Goal: Task Accomplishment & Management: Manage account settings

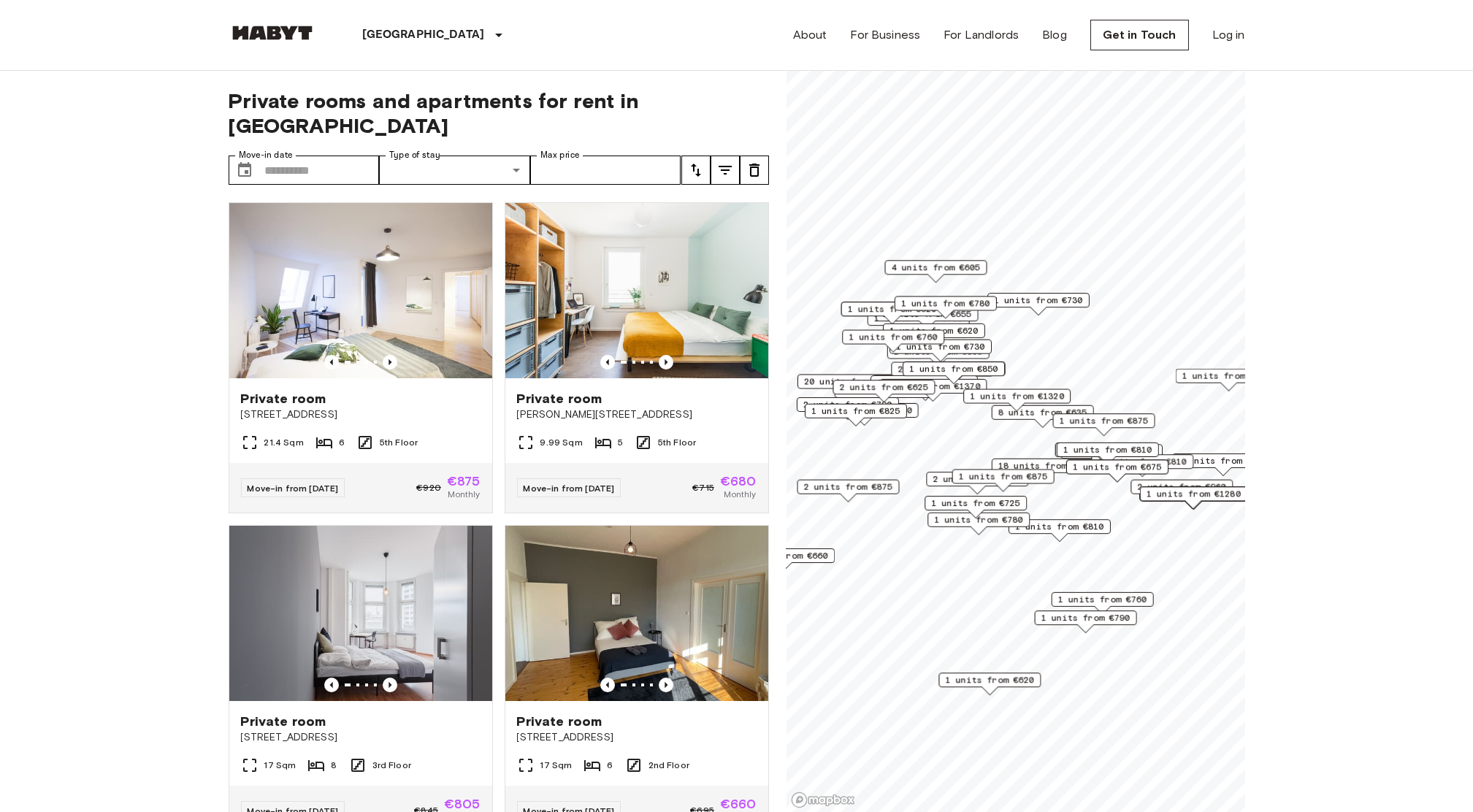
click at [1210, 26] on div "About For Business For Landlords Blog Get in Touch Log in" at bounding box center [1019, 35] width 452 height 70
click at [1217, 30] on link "Log in" at bounding box center [1228, 35] width 33 height 18
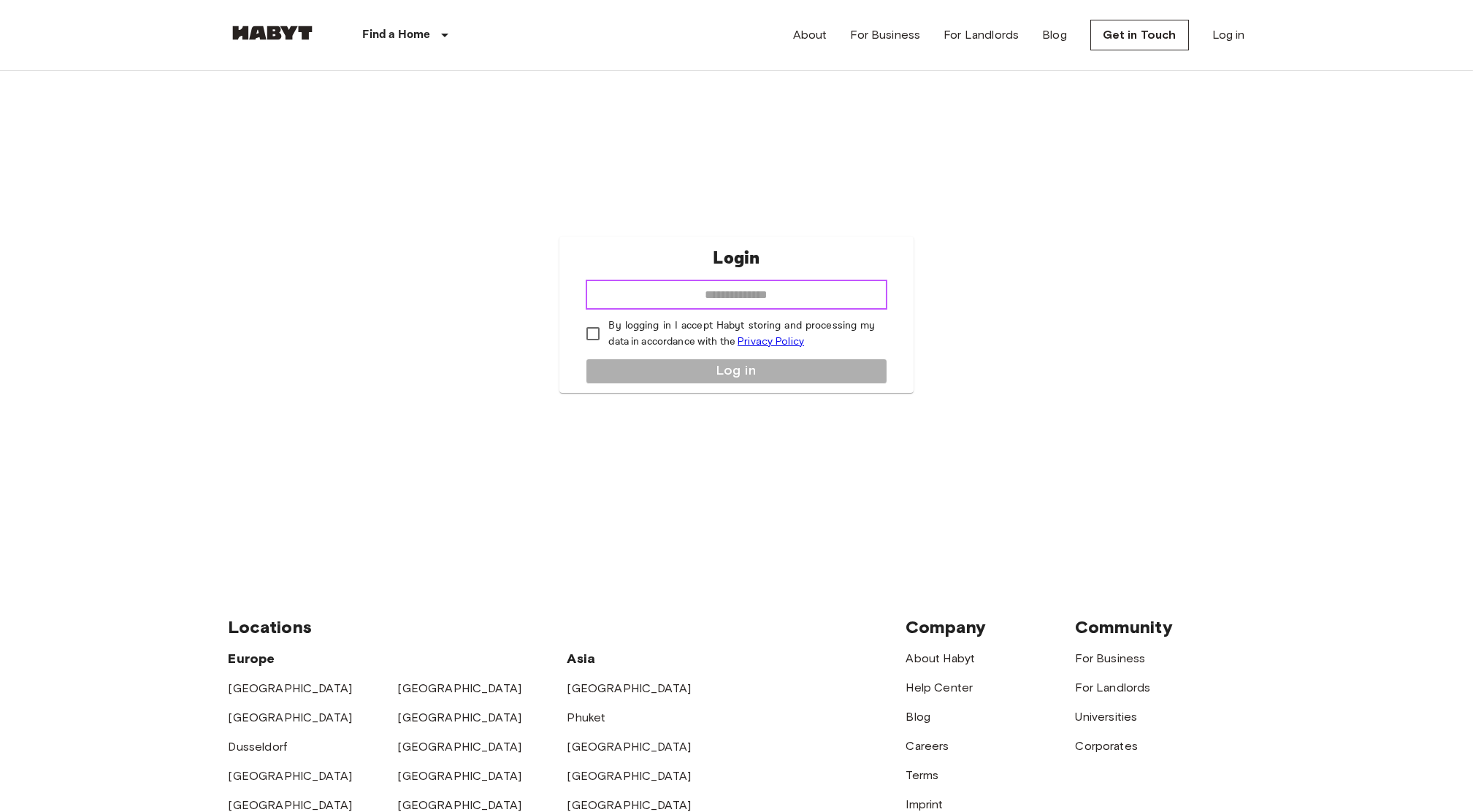
click at [730, 293] on input "email" at bounding box center [736, 295] width 301 height 29
type input "**********"
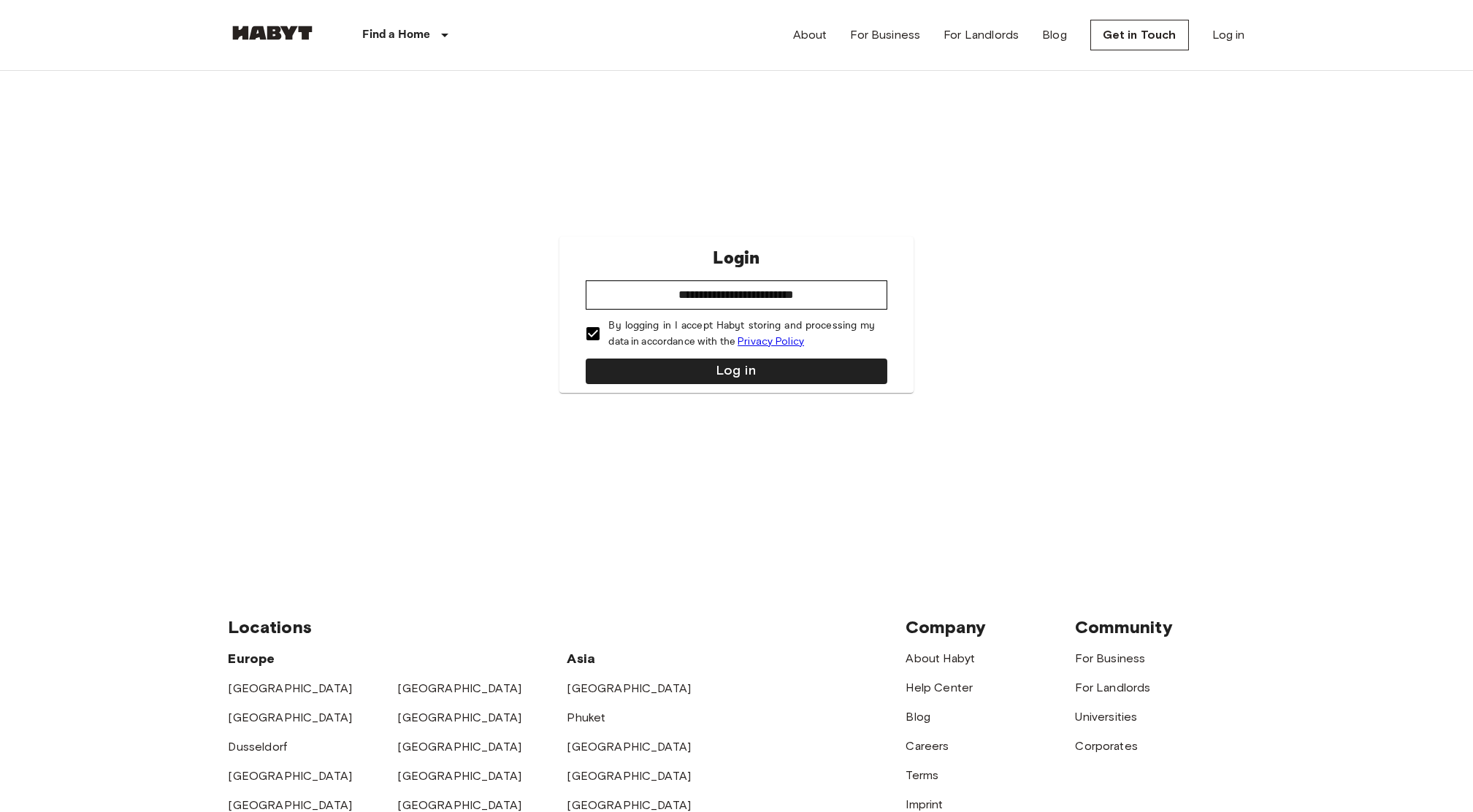
click at [640, 354] on div "**********" at bounding box center [736, 314] width 354 height 156
click at [645, 364] on button "Log in" at bounding box center [736, 371] width 301 height 26
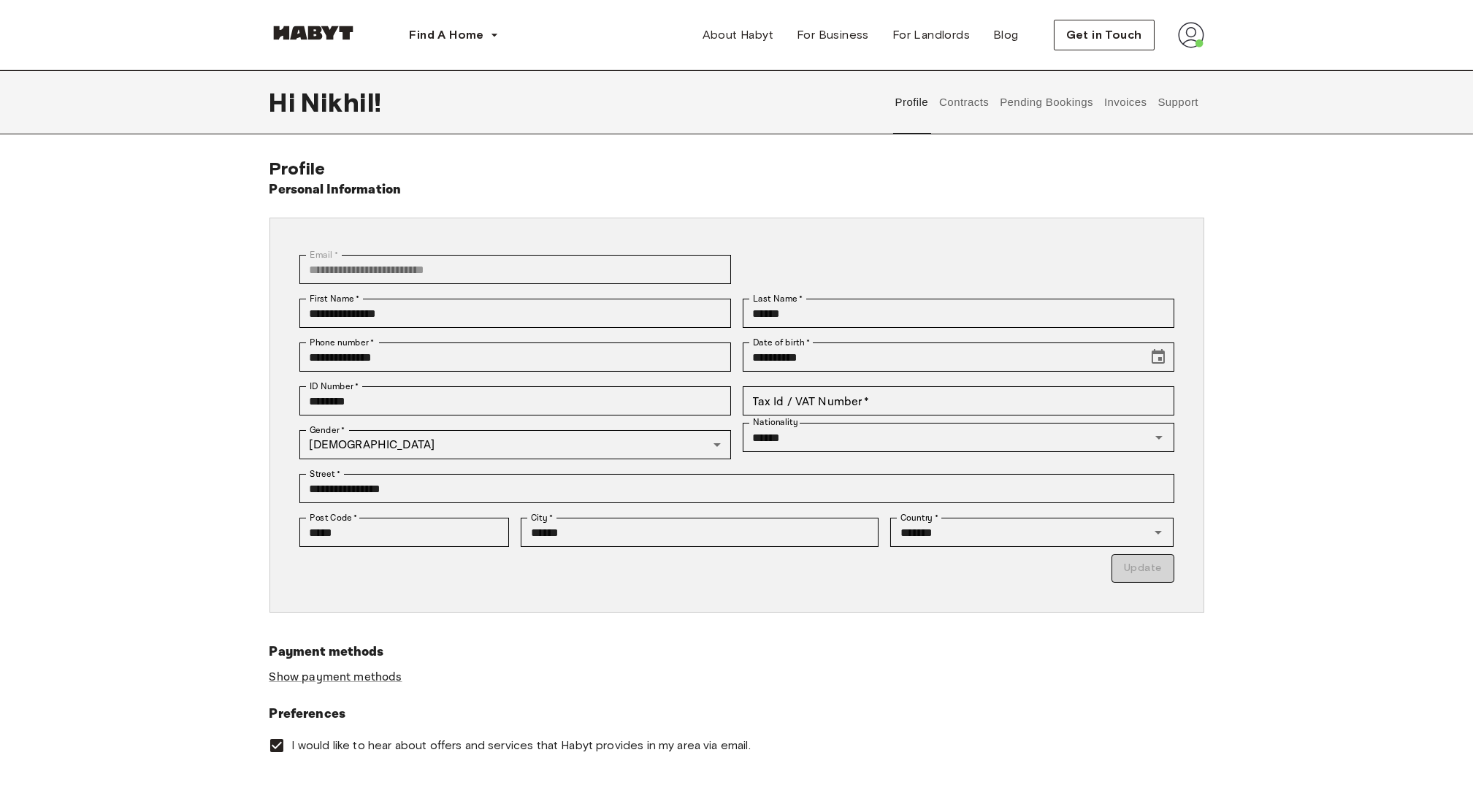
click at [974, 105] on button "Contracts" at bounding box center [964, 102] width 53 height 64
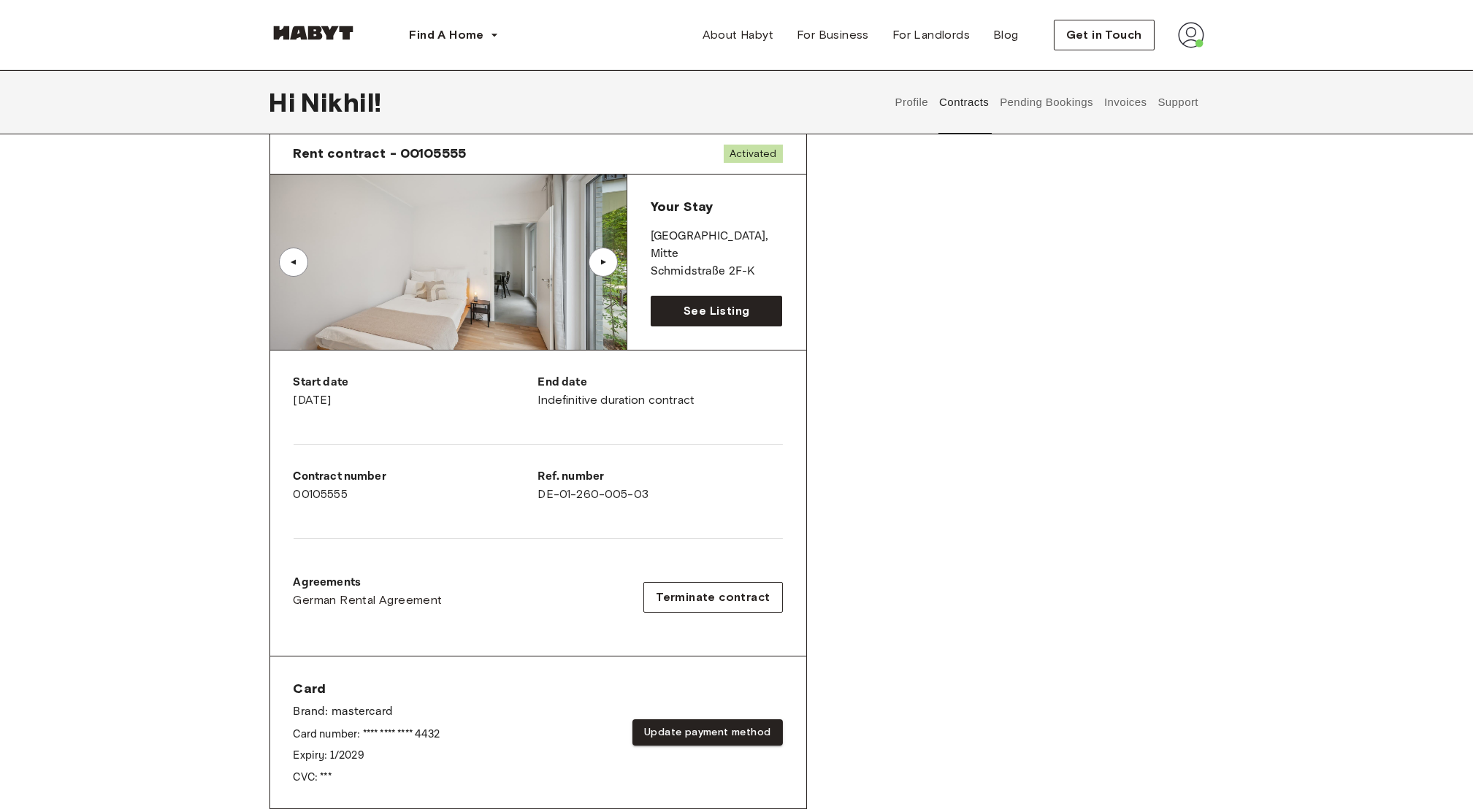
scroll to position [60, 0]
click at [682, 596] on span "Terminate contract" at bounding box center [713, 596] width 113 height 18
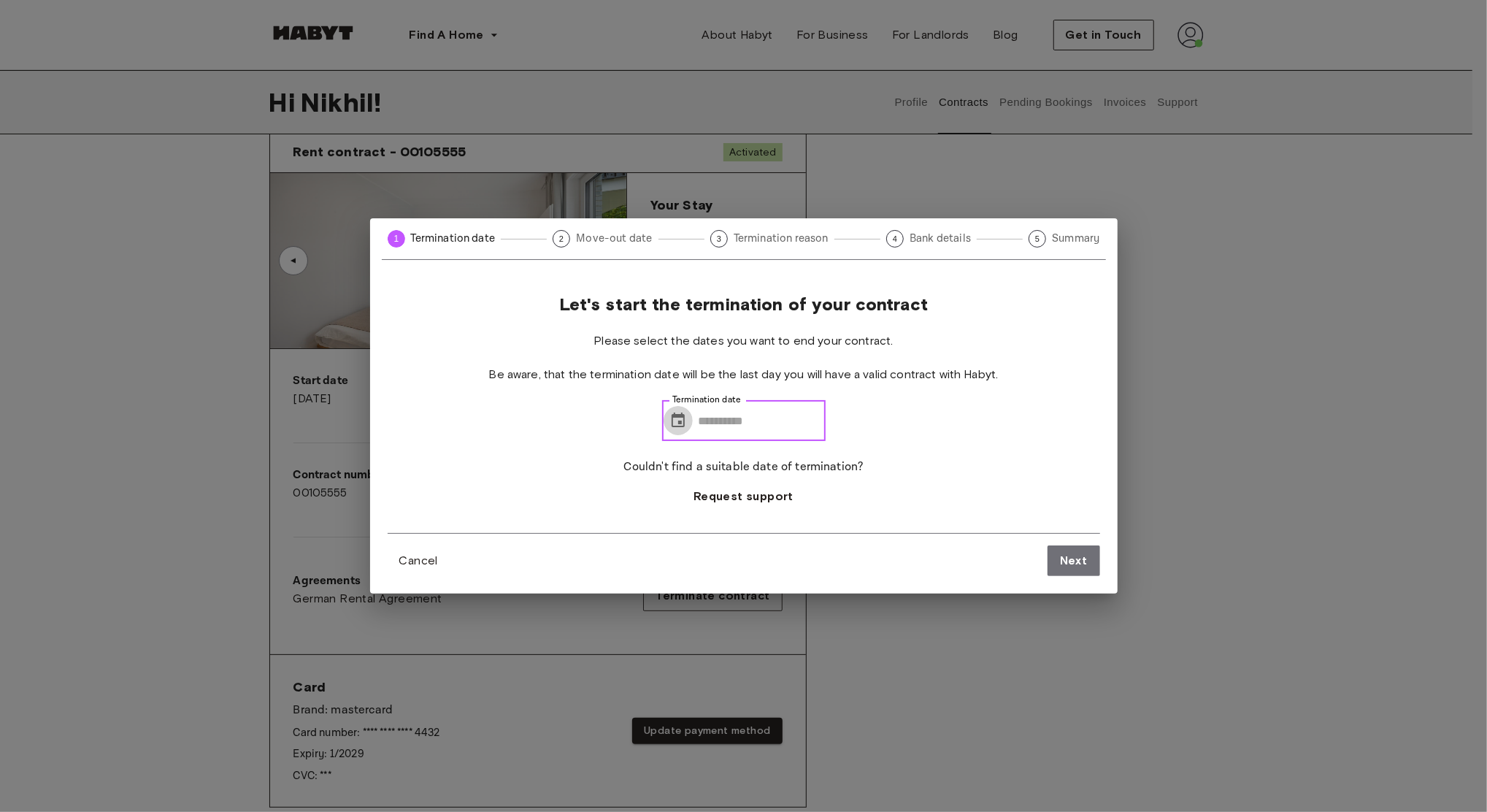
click at [674, 415] on icon "Choose date" at bounding box center [679, 419] width 13 height 14
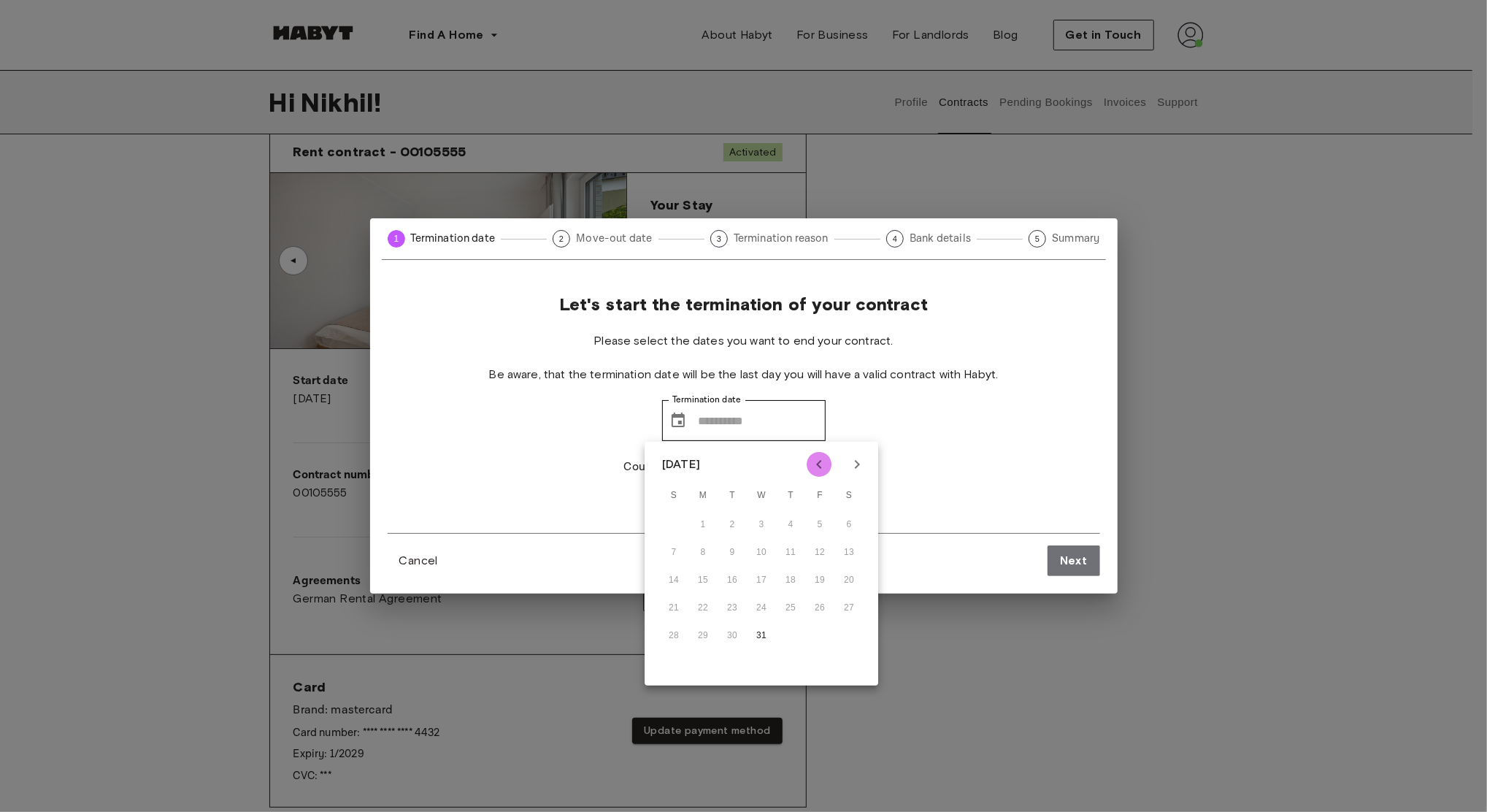
click at [816, 466] on icon "Previous month" at bounding box center [819, 464] width 18 height 18
click at [762, 590] on div "12 13 14 15 16 17 18" at bounding box center [761, 580] width 233 height 26
click at [763, 583] on div "12 13 14 15 16 17 18" at bounding box center [761, 580] width 233 height 26
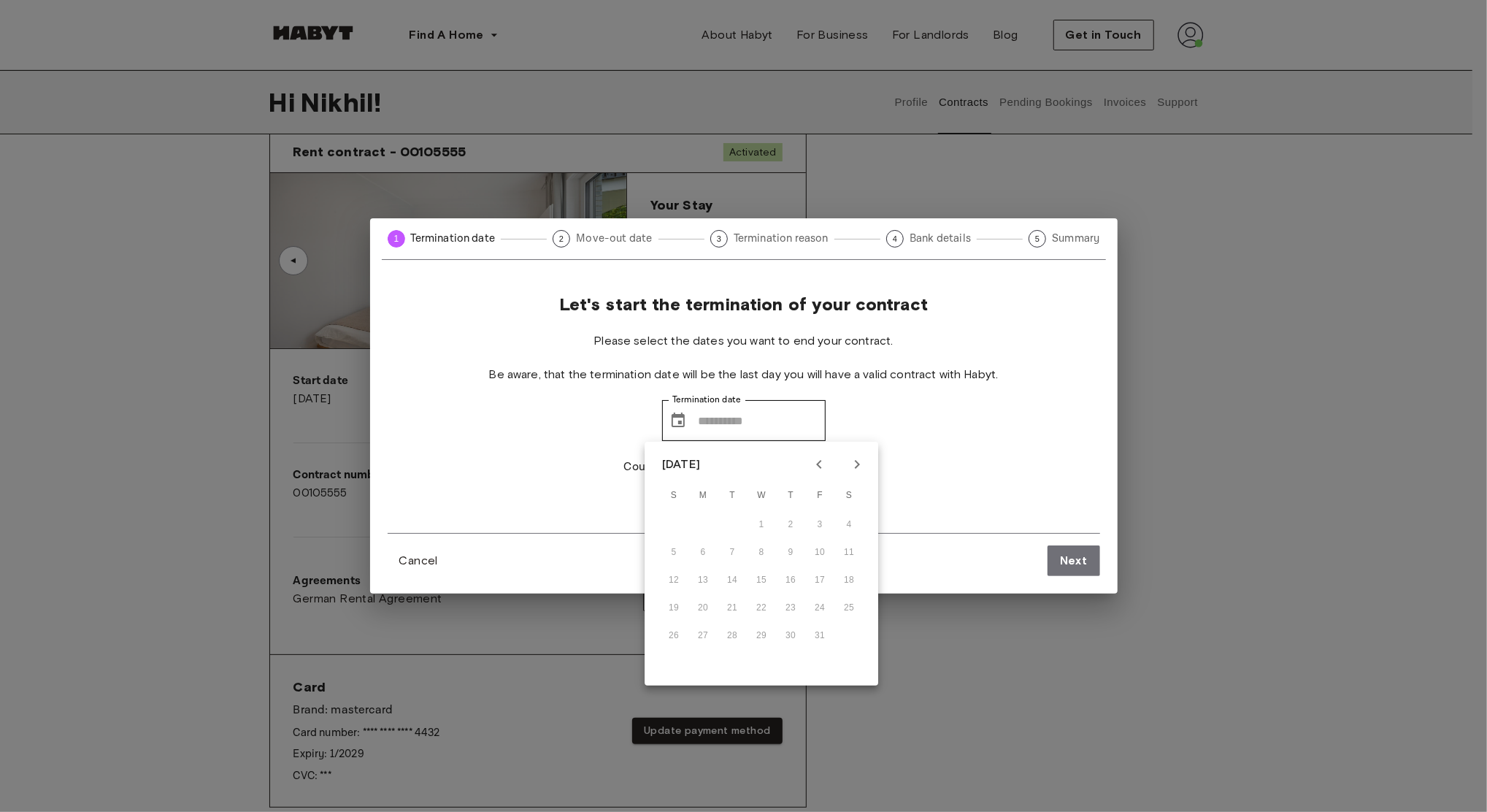
click at [763, 583] on div "12 13 14 15 16 17 18" at bounding box center [761, 580] width 233 height 26
click at [859, 459] on icon "Next month" at bounding box center [856, 464] width 18 height 18
click at [789, 546] on div "2 3 4 5 6 7 8" at bounding box center [761, 553] width 233 height 26
click at [846, 586] on div "9 10 11 12 13 14 15" at bounding box center [761, 580] width 233 height 26
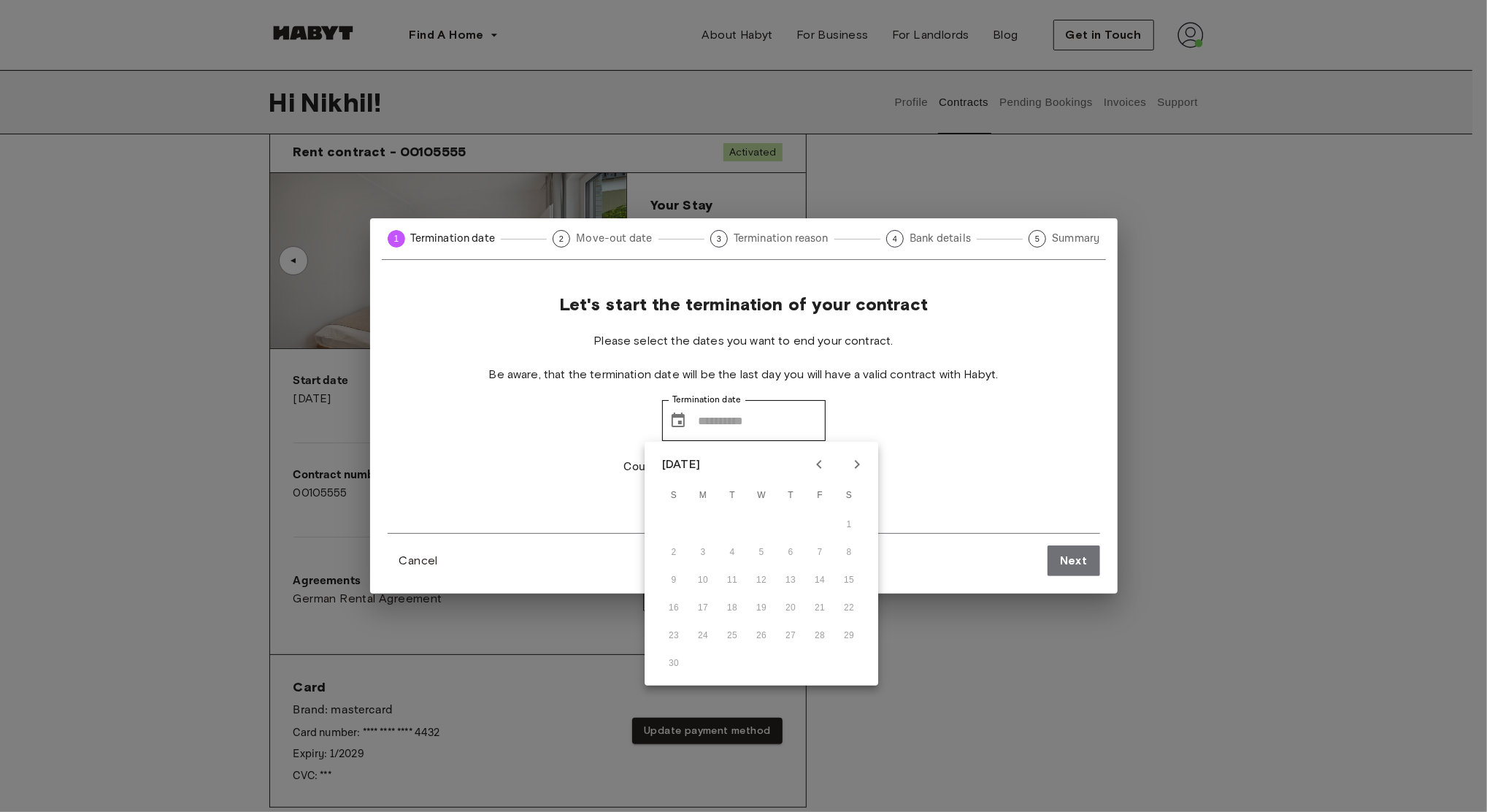
click at [846, 586] on div "9 10 11 12 13 14 15" at bounding box center [761, 580] width 233 height 26
click at [861, 460] on icon "Next month" at bounding box center [856, 464] width 18 height 18
click at [854, 456] on icon "Next month" at bounding box center [856, 464] width 18 height 18
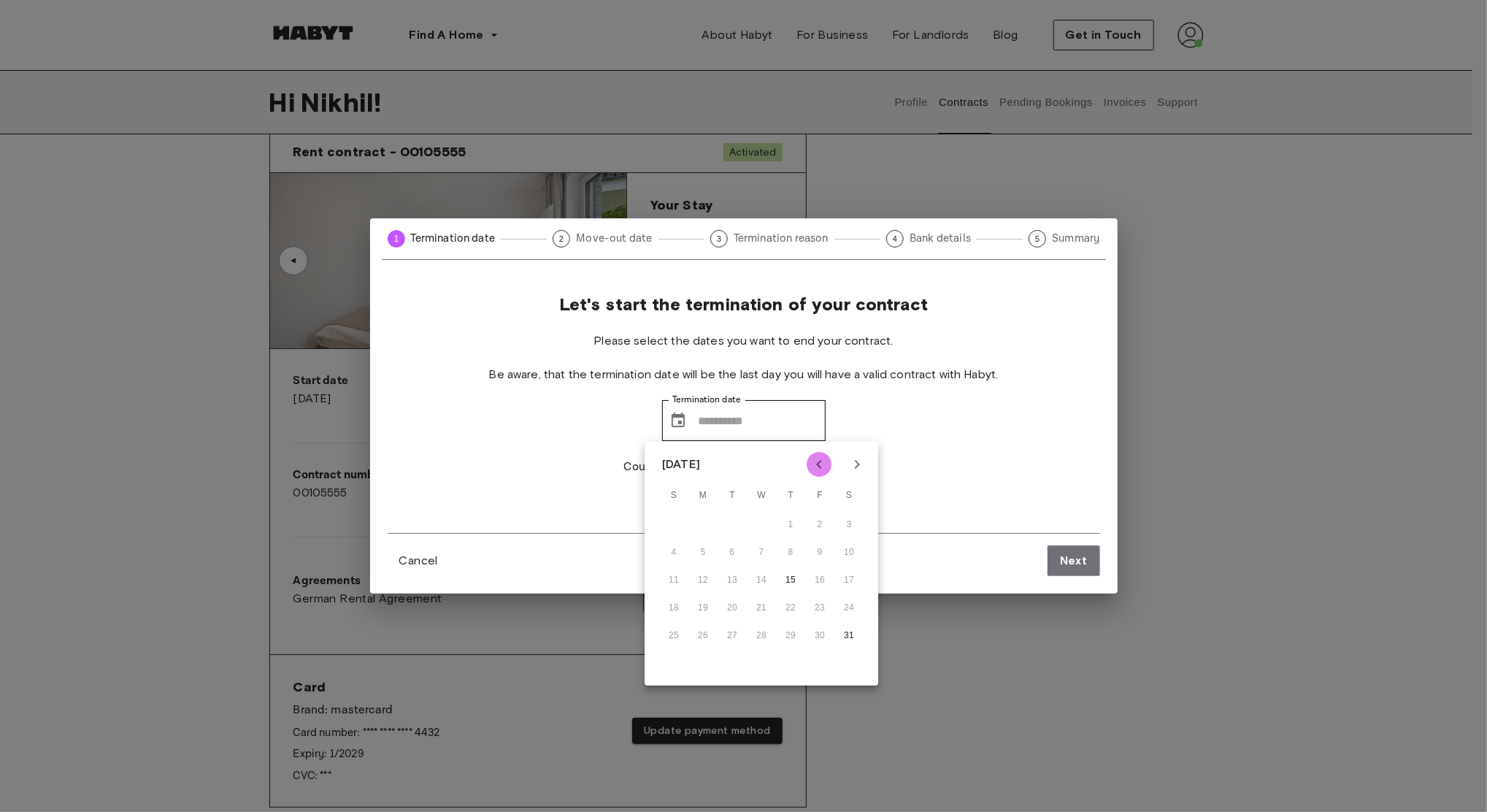
click at [825, 470] on icon "Previous month" at bounding box center [819, 464] width 18 height 18
click at [825, 471] on icon "Previous month" at bounding box center [819, 464] width 18 height 18
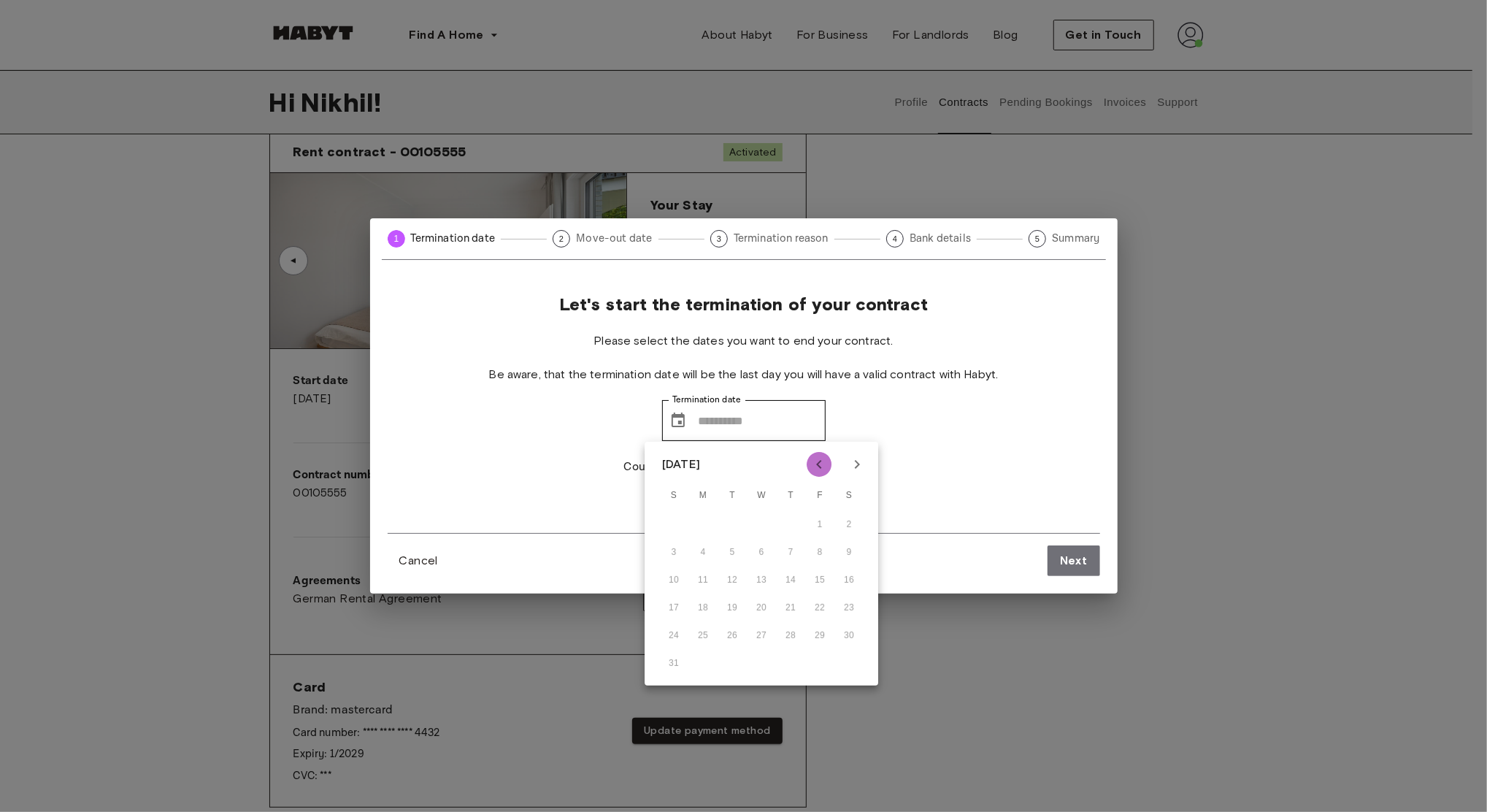
click at [825, 471] on icon "Previous month" at bounding box center [819, 464] width 18 height 18
click at [825, 469] on icon "Previous month" at bounding box center [819, 464] width 18 height 18
click at [942, 464] on div "Let's start the termination of your contract Please select the dates you want t…" at bounding box center [744, 411] width 713 height 244
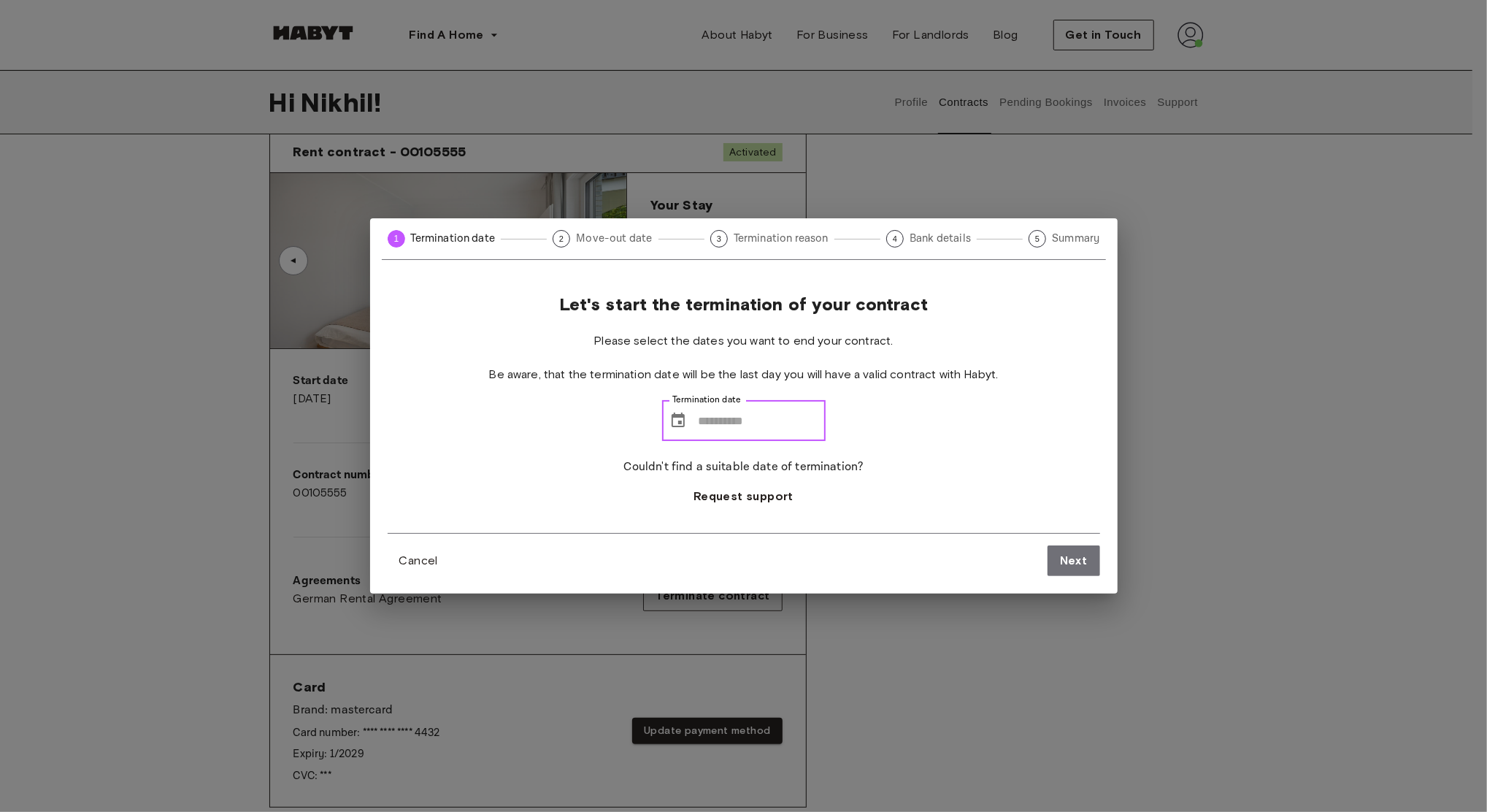
click at [781, 424] on input "Termination date" at bounding box center [762, 420] width 127 height 41
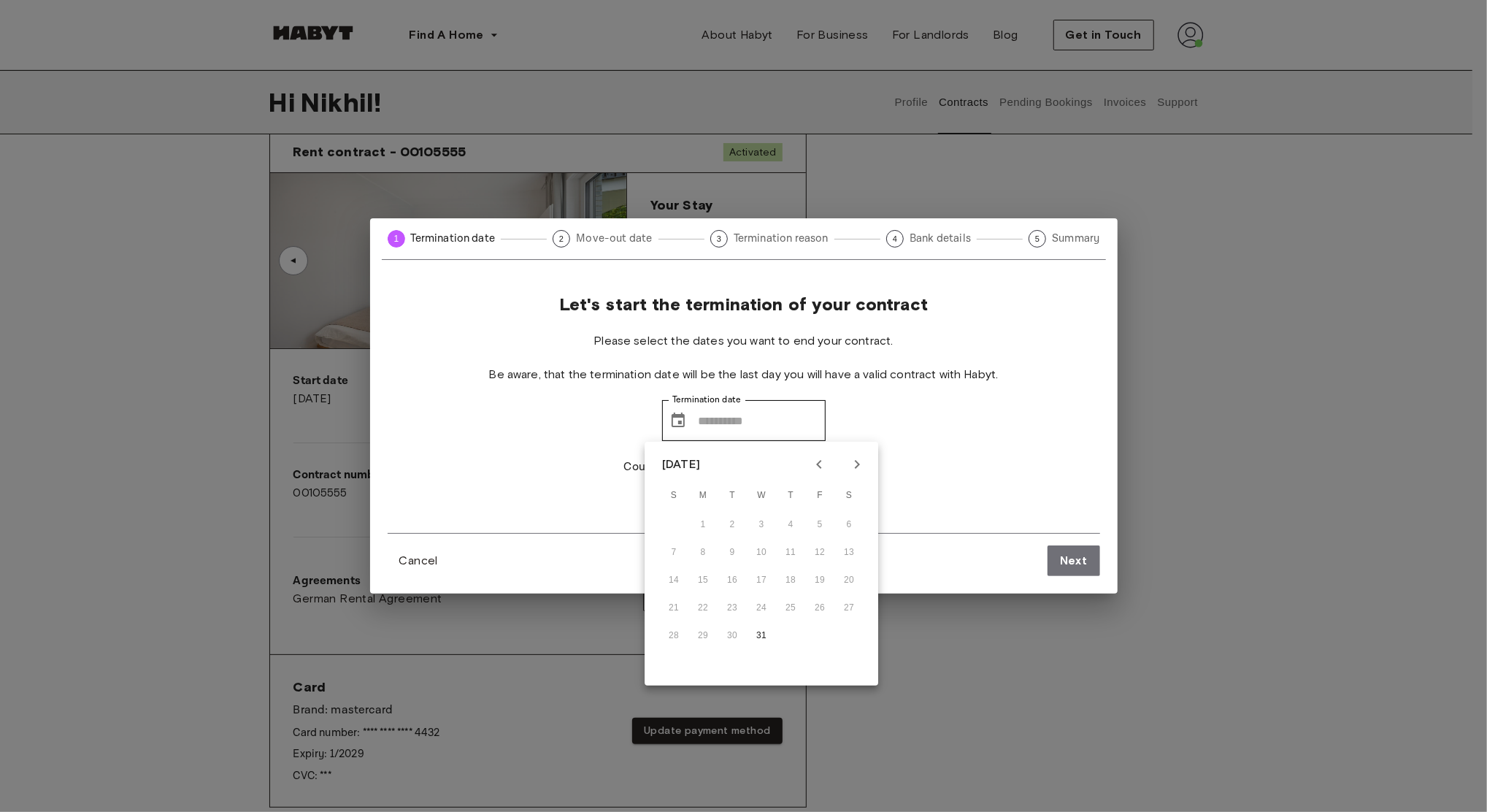
click at [700, 582] on div "14 15 16 17 18 19 20" at bounding box center [761, 580] width 233 height 26
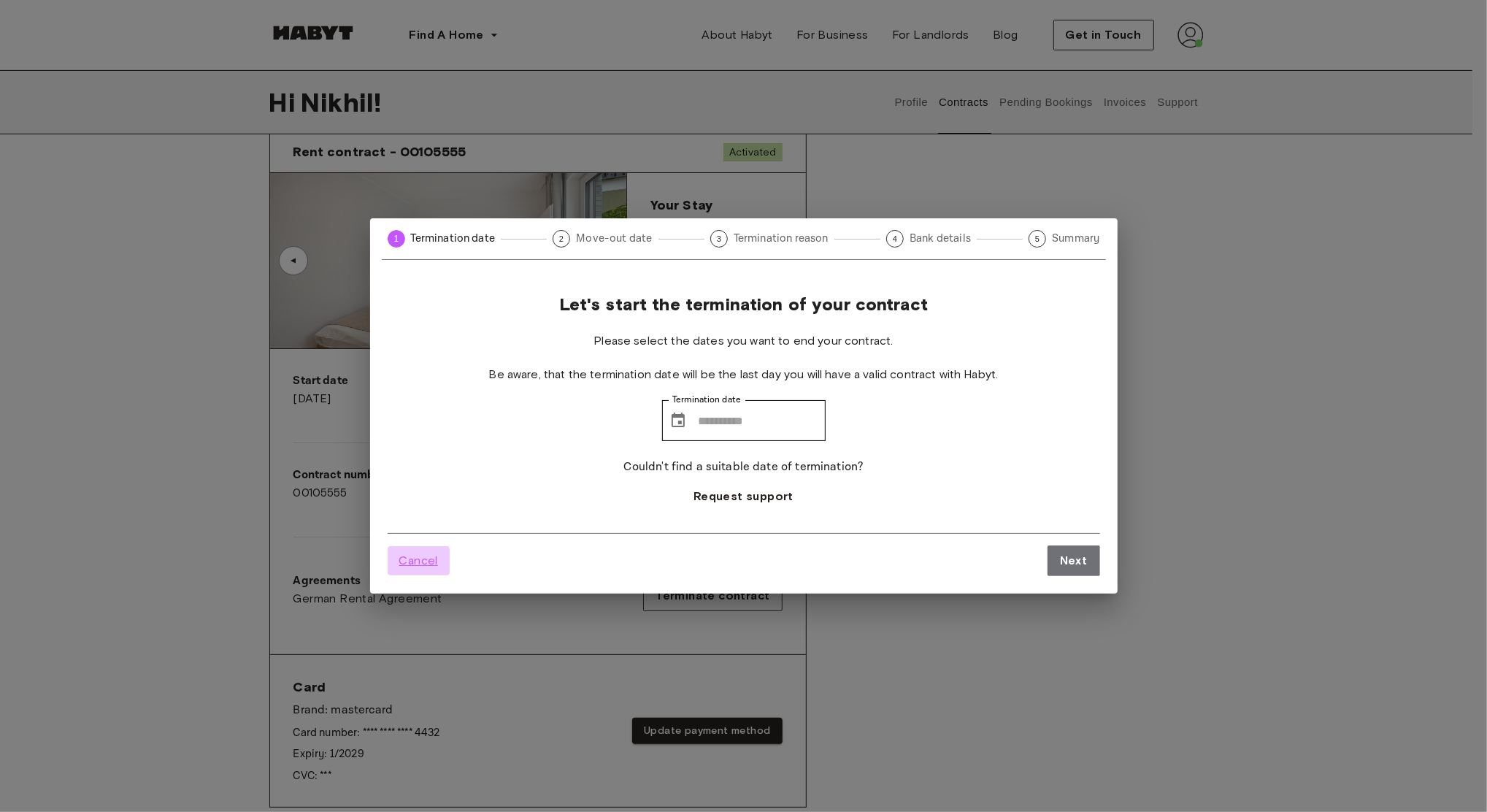
click at [428, 564] on span "Cancel" at bounding box center [418, 561] width 39 height 18
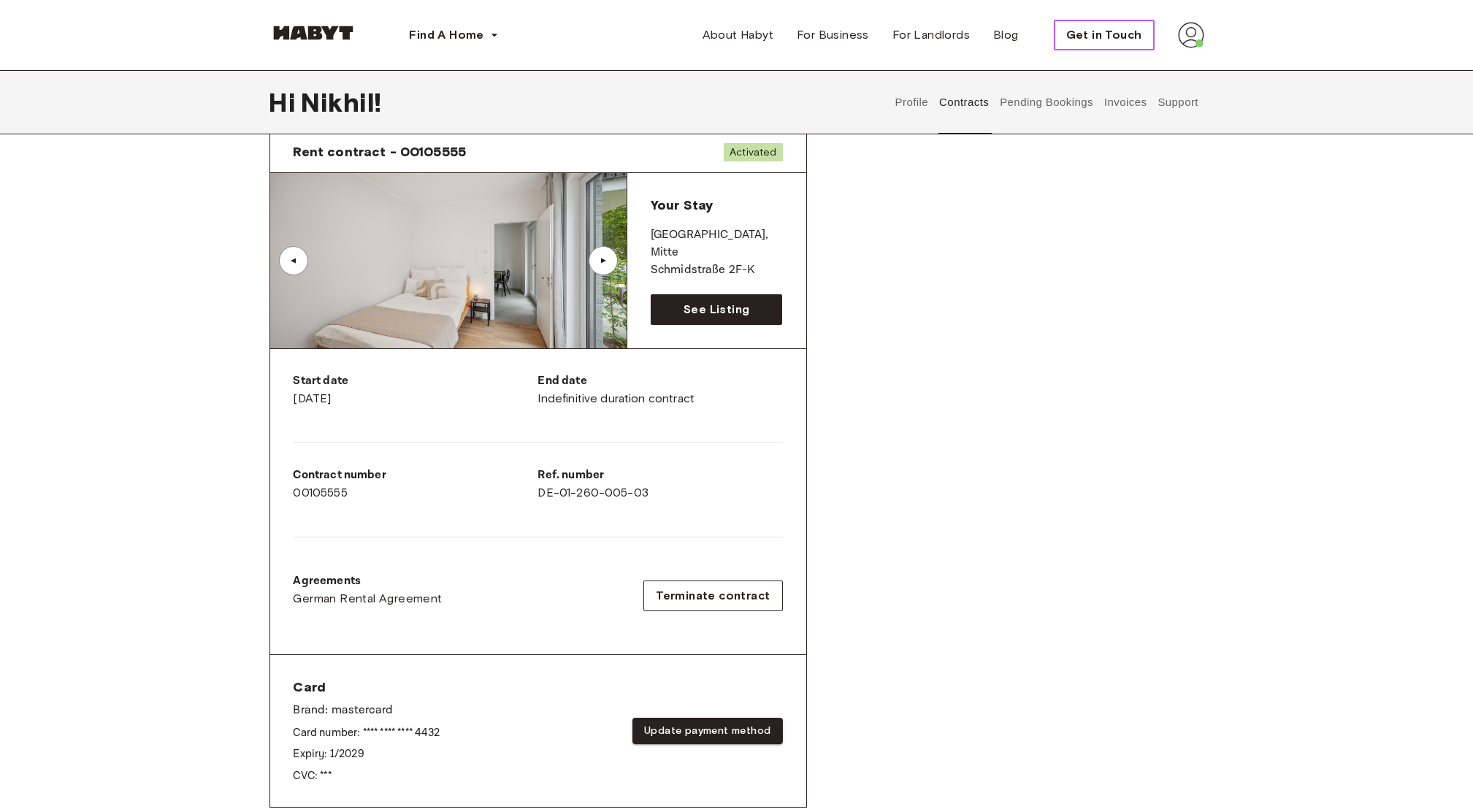
click at [1130, 43] on span "Get in Touch" at bounding box center [1104, 35] width 76 height 18
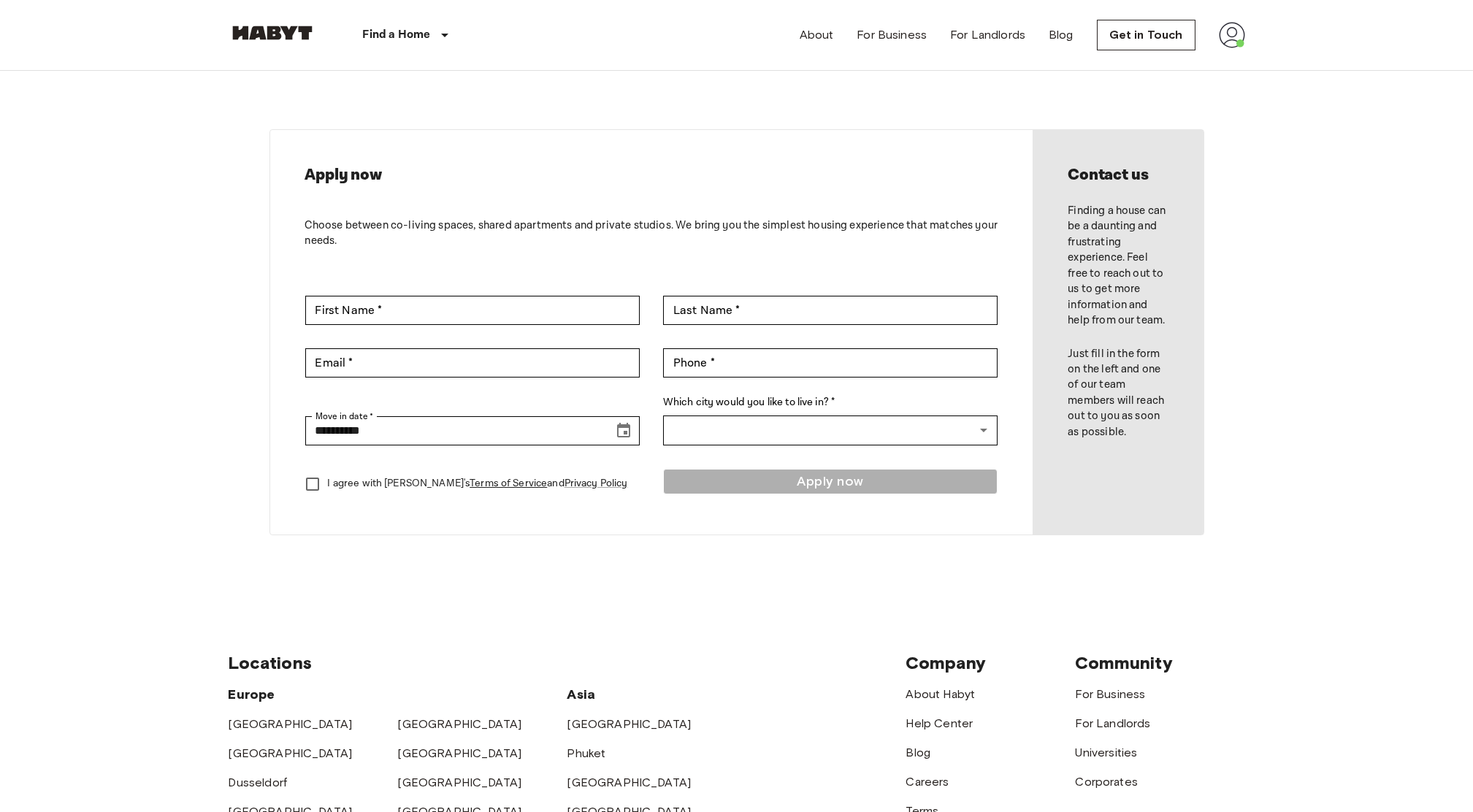
click at [1229, 34] on img at bounding box center [1232, 35] width 26 height 26
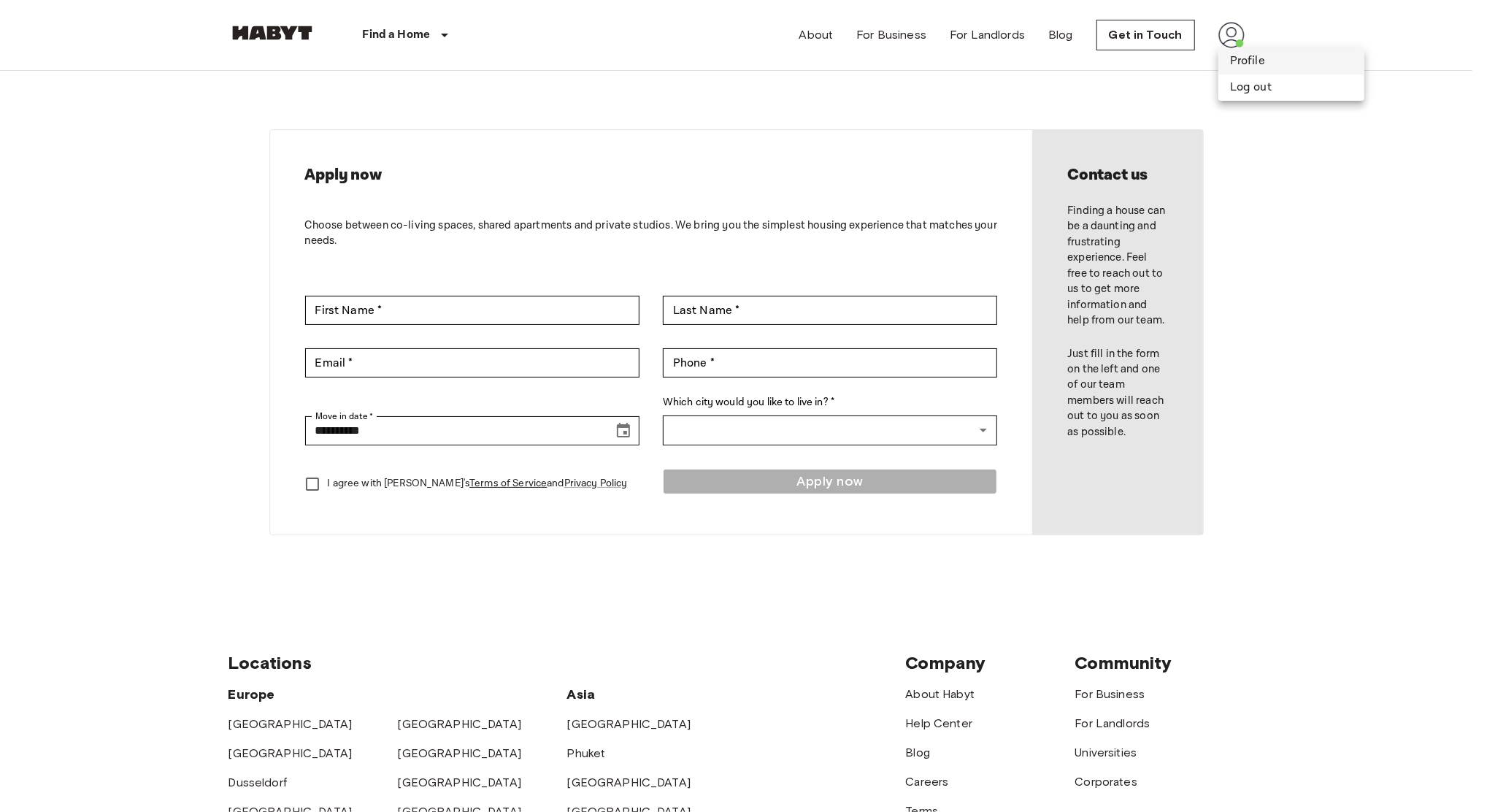
click at [1254, 62] on li "Profile" at bounding box center [1291, 61] width 146 height 26
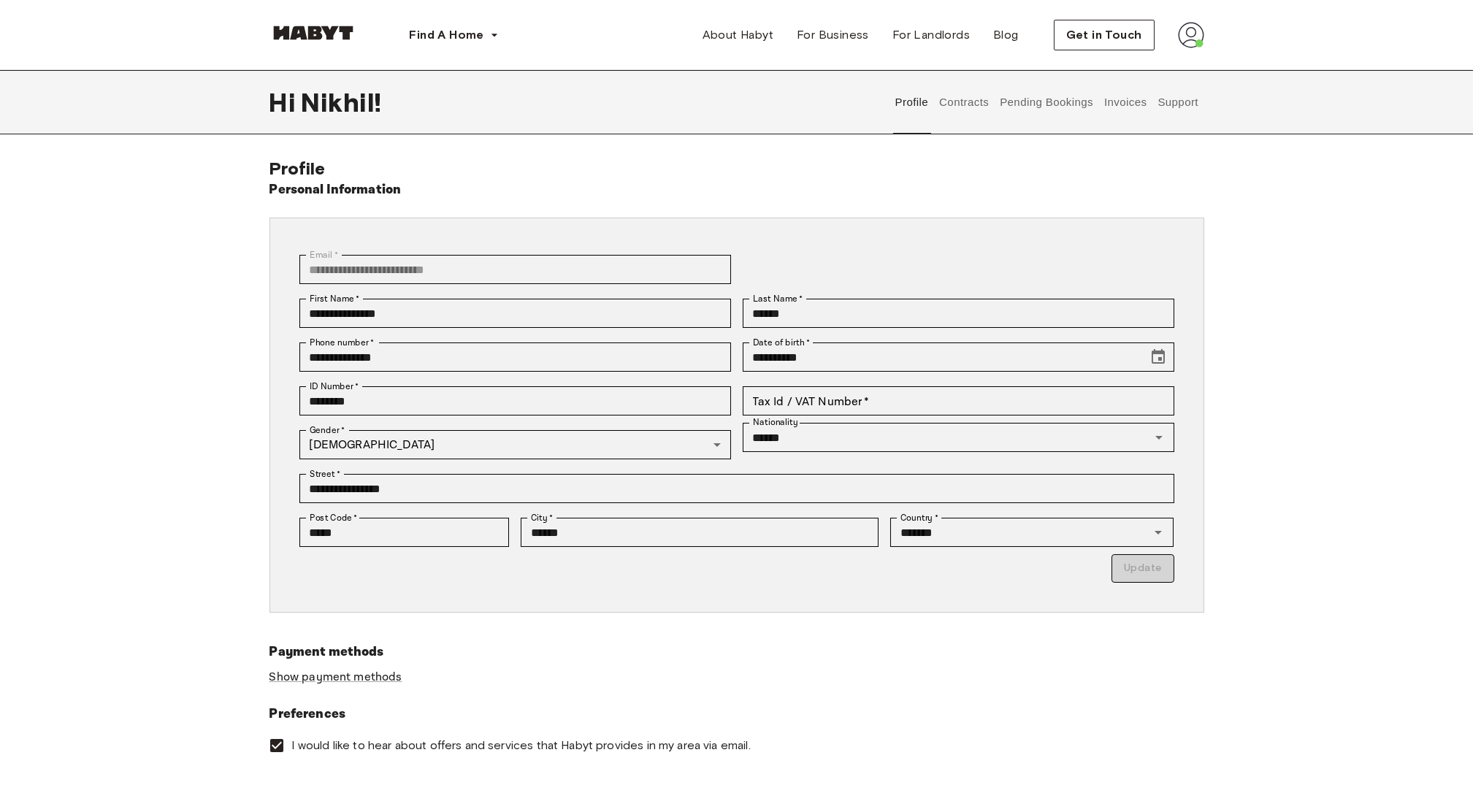
click at [1185, 97] on button "Support" at bounding box center [1178, 102] width 44 height 64
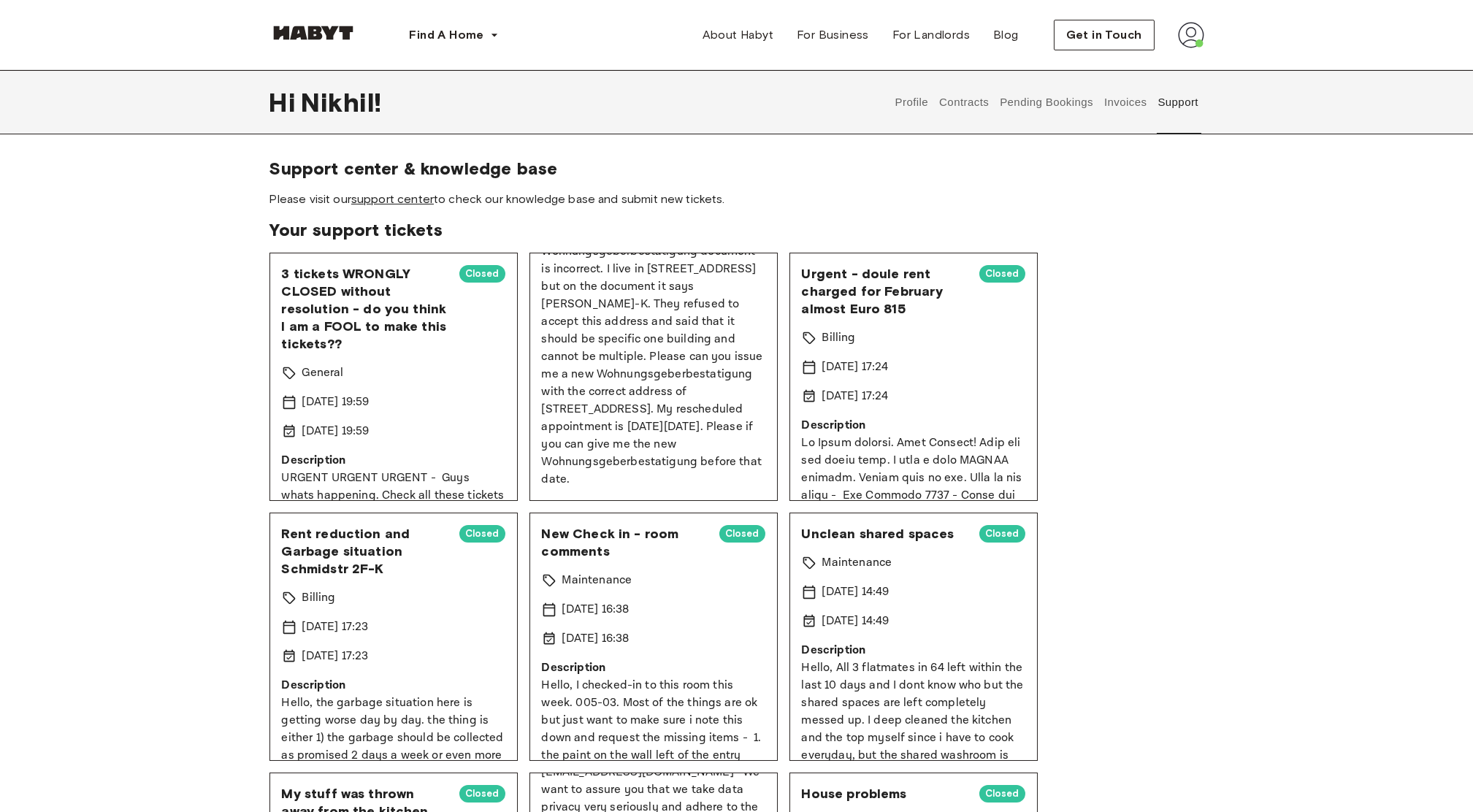
click at [406, 201] on link "support center" at bounding box center [391, 199] width 82 height 14
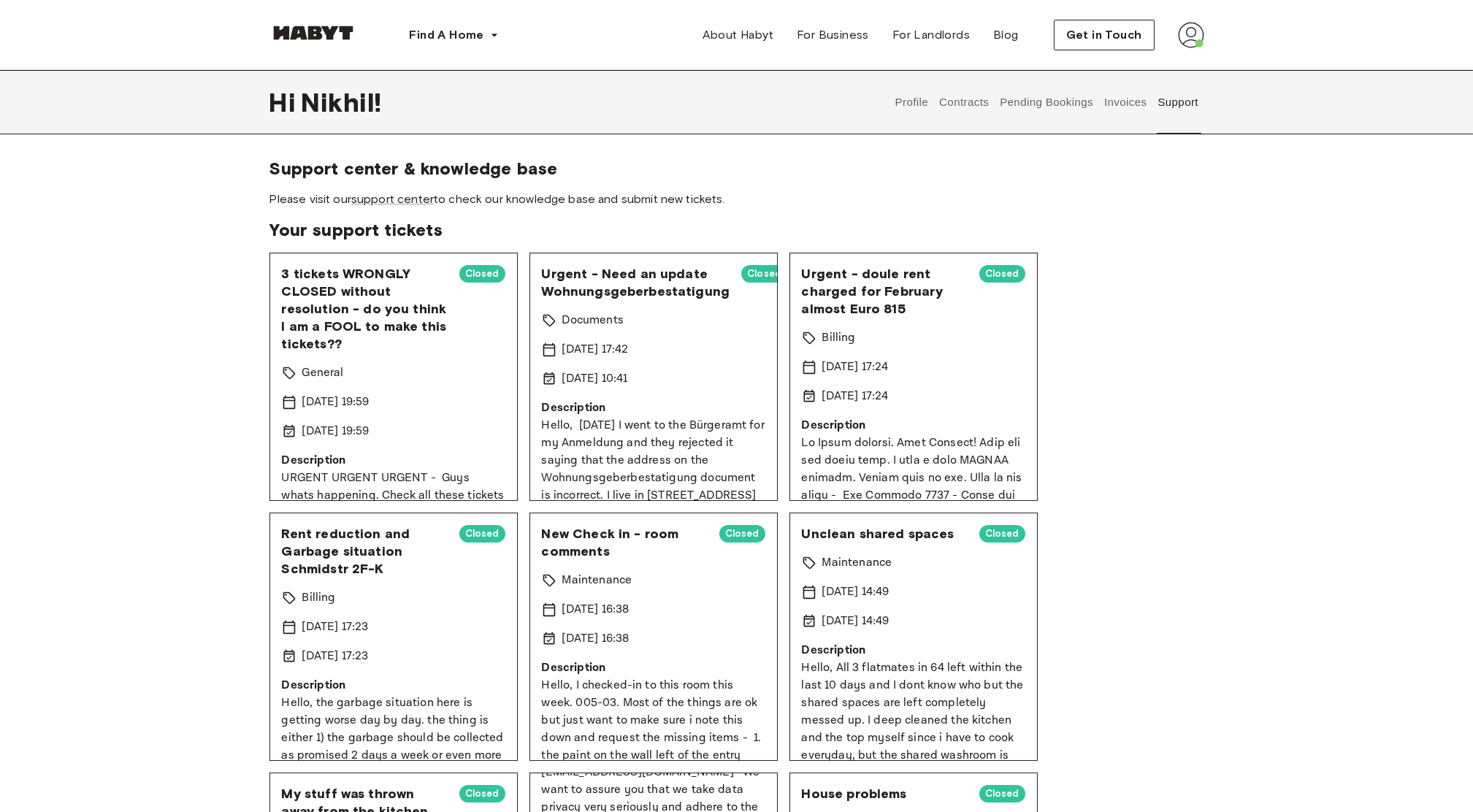
click at [979, 102] on button "Contracts" at bounding box center [964, 102] width 53 height 64
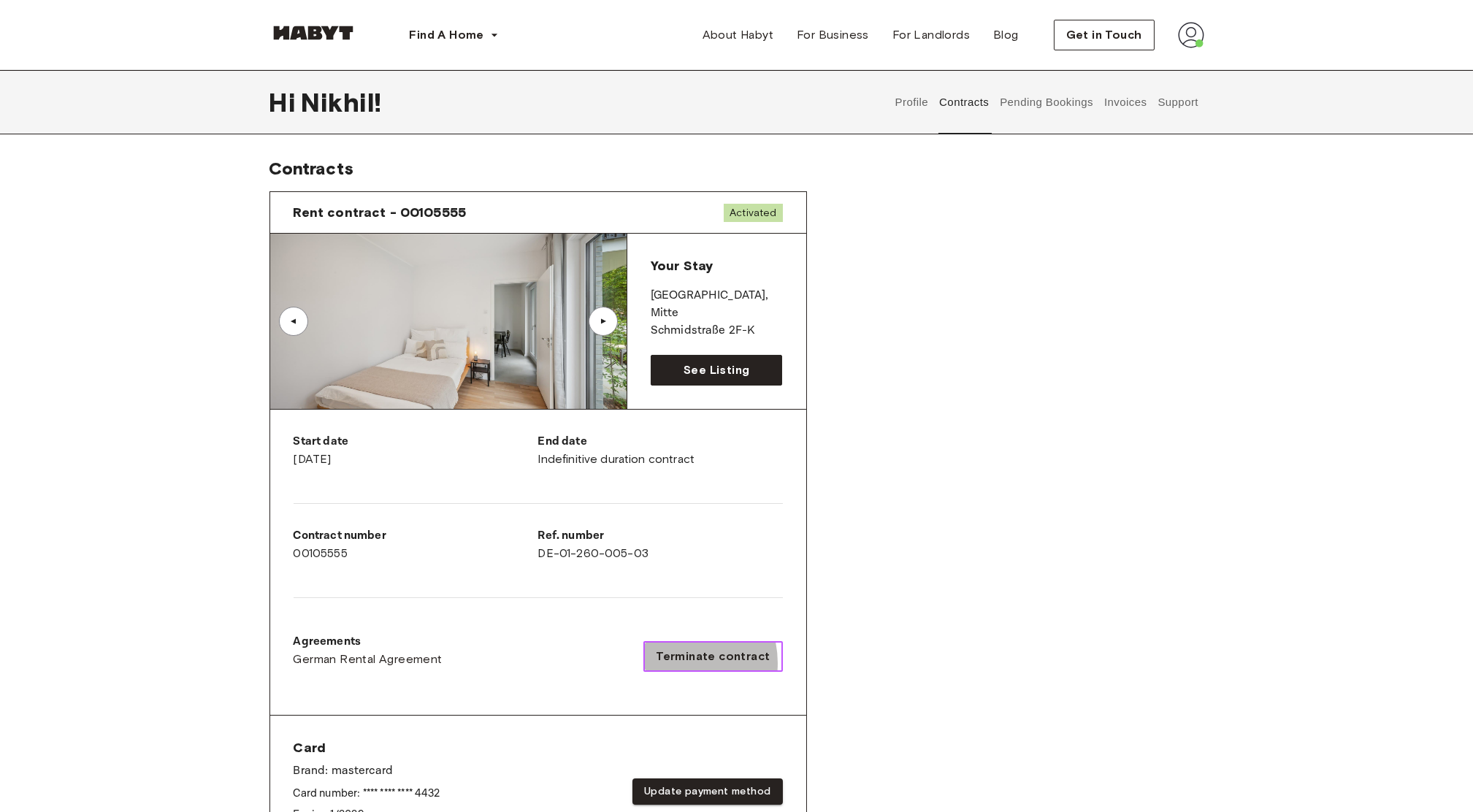
click at [681, 664] on span "Terminate contract" at bounding box center [713, 656] width 113 height 18
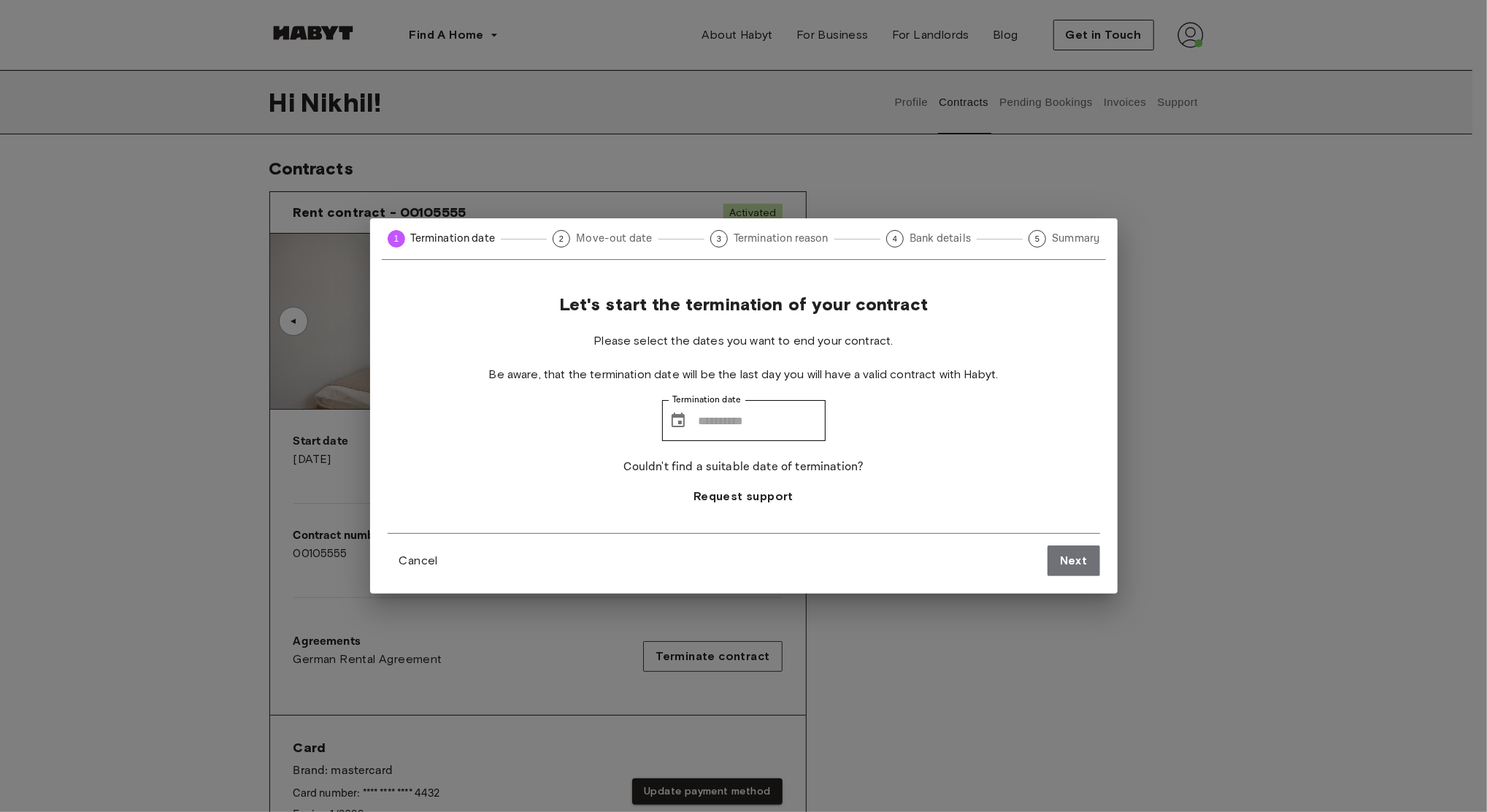
click at [699, 476] on p "Couldn't find a suitable date of termination?" at bounding box center [743, 467] width 239 height 18
click at [714, 498] on span "Request support" at bounding box center [744, 496] width 100 height 18
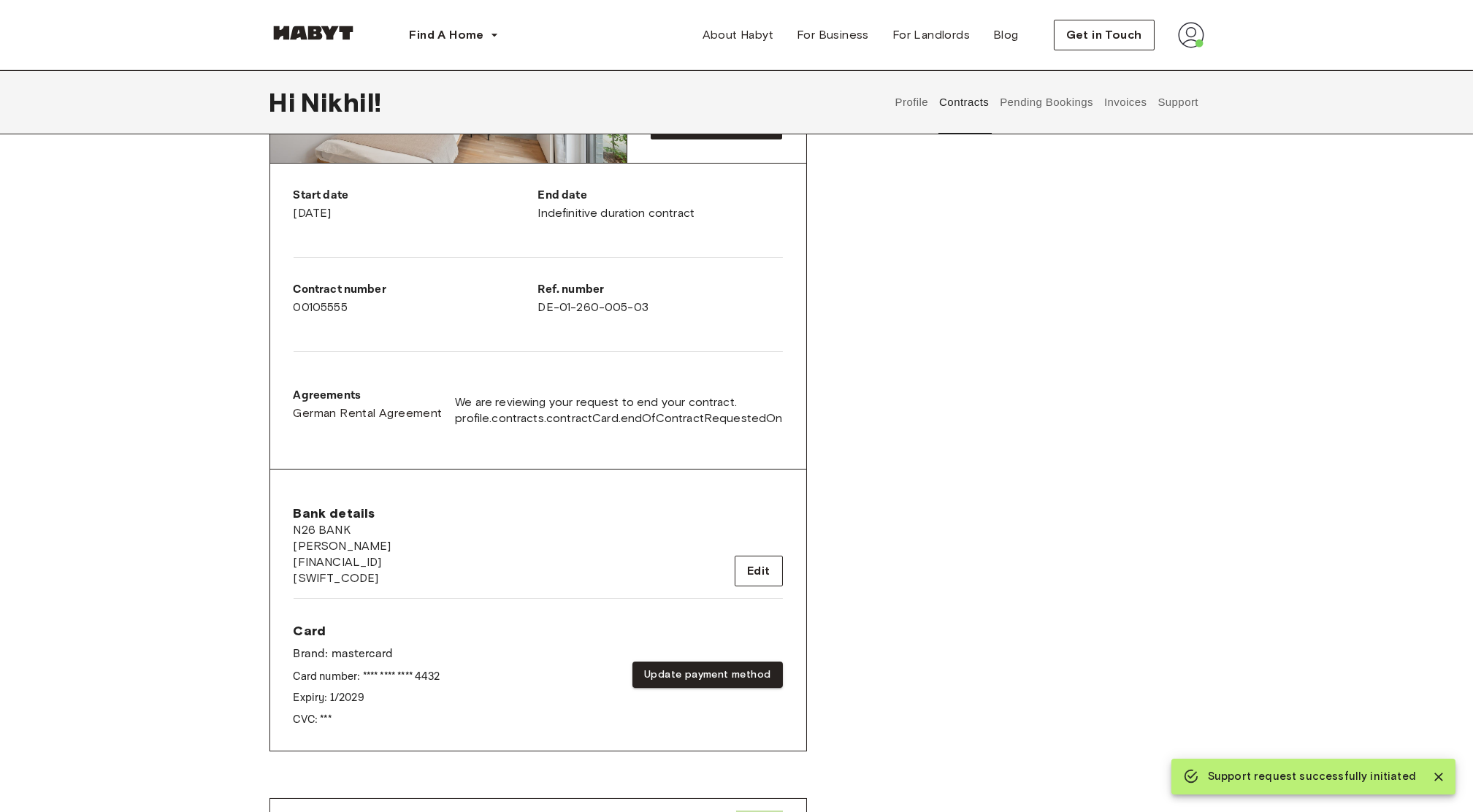
scroll to position [245, 0]
click at [376, 410] on span "German Rental Agreement" at bounding box center [368, 414] width 149 height 18
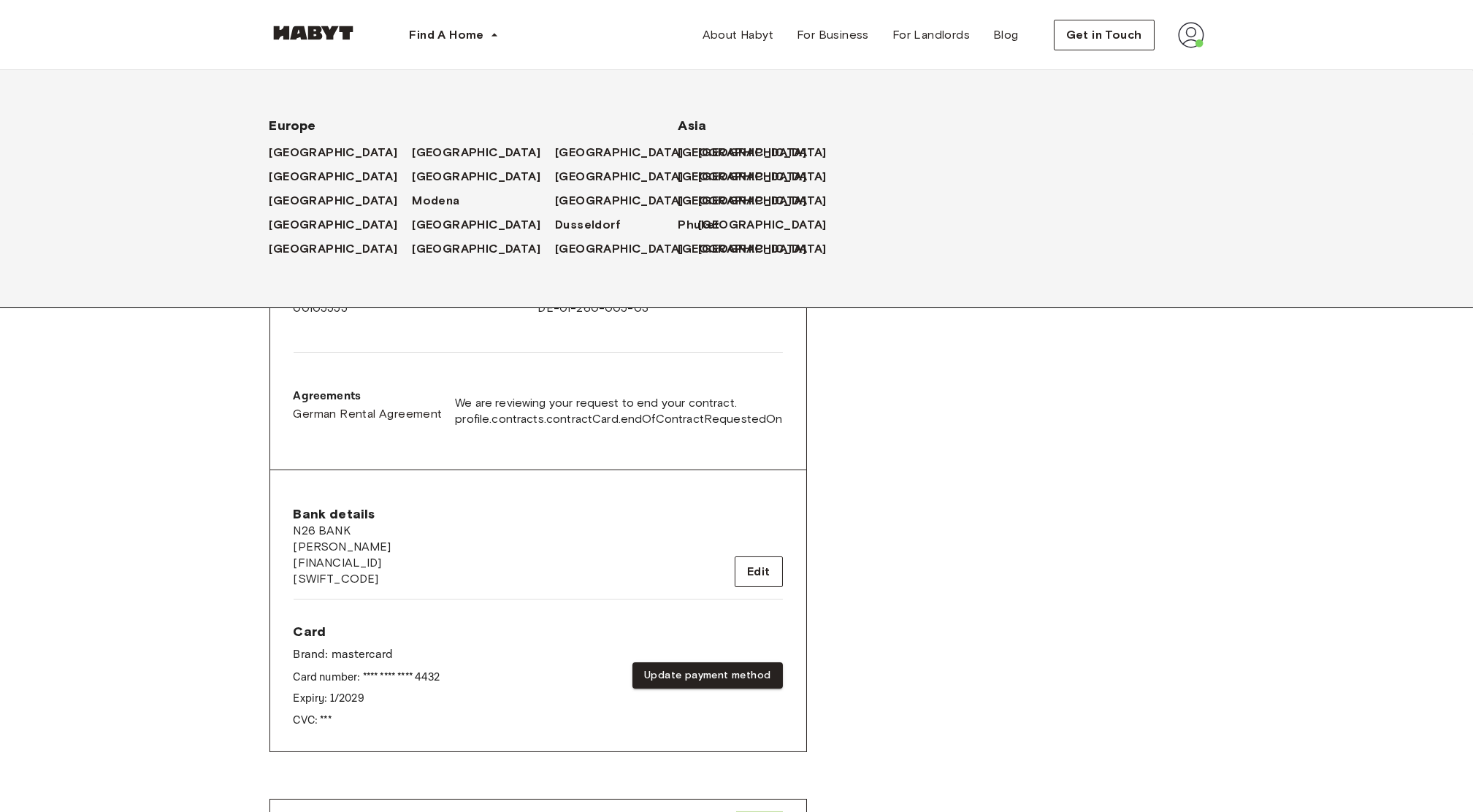
drag, startPoint x: 772, startPoint y: 207, endPoint x: 336, endPoint y: -32, distance: 497.2
click at [336, 0] on html "Find A Home Europe Amsterdam Berlin Frankfurt Hamburg Lisbon Madrid Milan Moden…" at bounding box center [736, 765] width 1473 height 2020
